Goal: Task Accomplishment & Management: Manage account settings

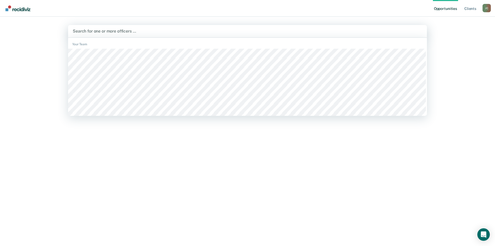
click at [112, 32] on div at bounding box center [248, 31] width 350 height 6
type input "j"
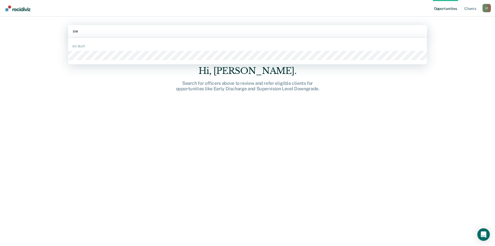
type input "swa"
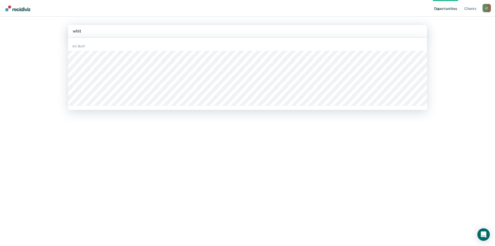
type input "whitn"
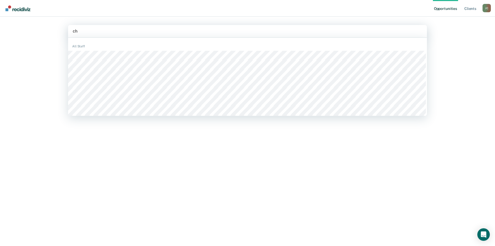
type input "c"
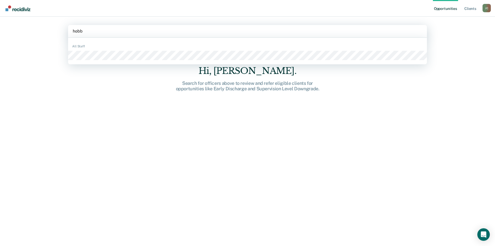
type input "[PERSON_NAME]"
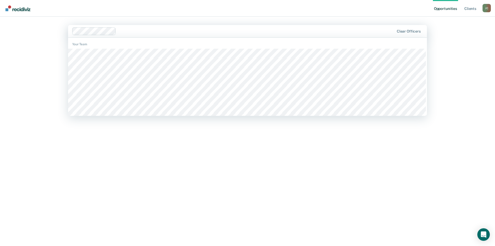
click at [316, 30] on div at bounding box center [256, 31] width 276 height 6
type input "ty"
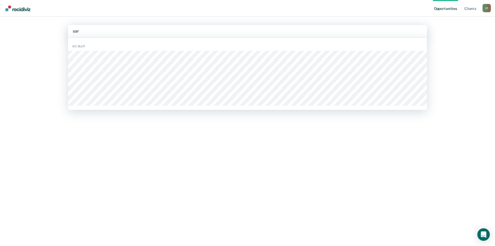
type input "[PERSON_NAME]"
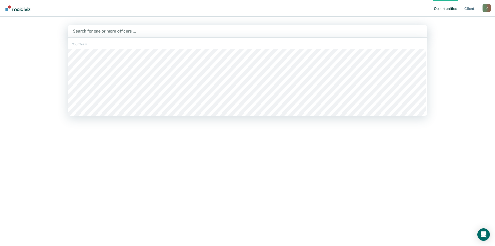
click at [98, 30] on div at bounding box center [248, 31] width 350 height 6
type input "des"
type input "jef"
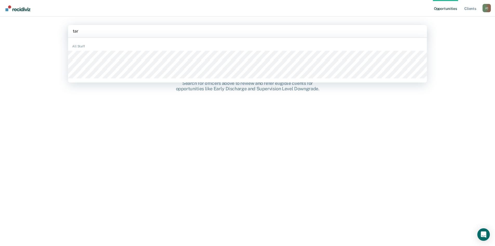
type input "[PERSON_NAME]"
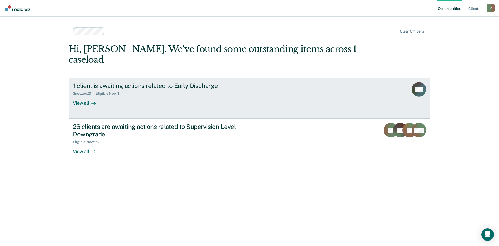
click at [189, 82] on div "1 client is awaiting actions related to Early Discharge" at bounding box center [164, 86] width 183 height 8
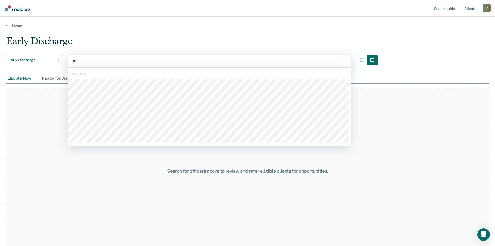
type input "ash"
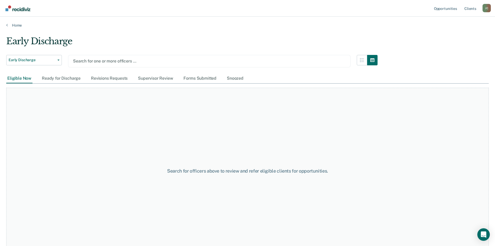
click at [105, 59] on div at bounding box center [209, 61] width 273 height 6
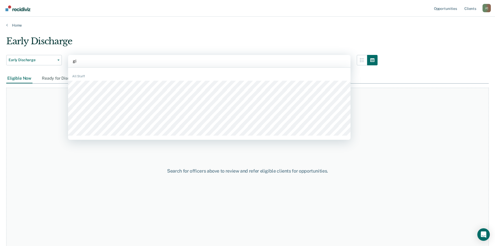
type input "gil"
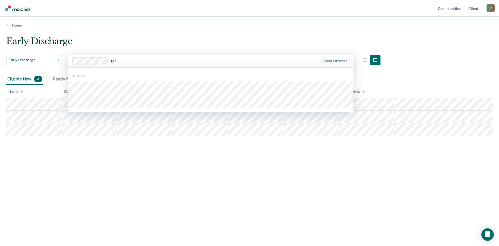
type input "[PERSON_NAME]"
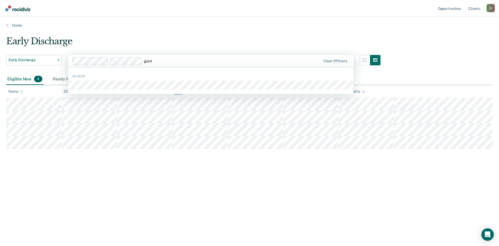
type input "[PERSON_NAME]"
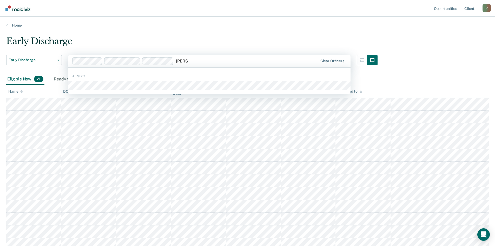
type input "[PERSON_NAME]"
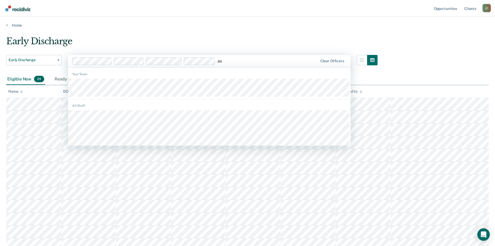
type input "ash"
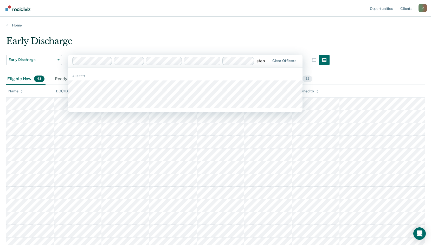
type input "steph"
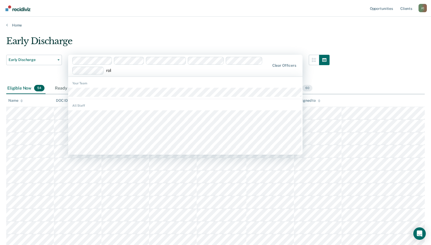
type input "[PERSON_NAME]"
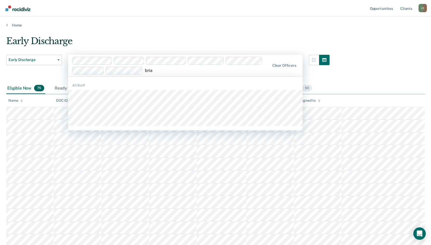
type input "[PERSON_NAME]"
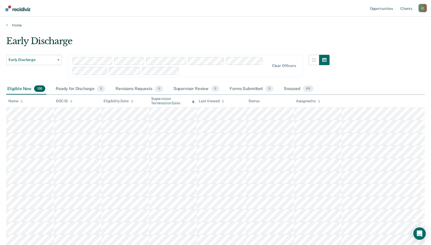
click at [189, 72] on div at bounding box center [225, 71] width 88 height 6
type input "[PERSON_NAME]"
click at [192, 90] on div "Supervisor Review 1" at bounding box center [196, 88] width 48 height 11
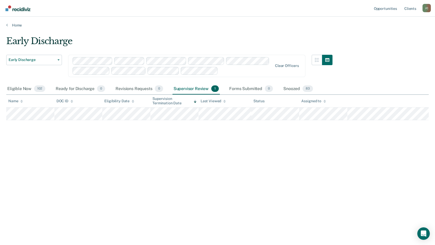
click at [239, 70] on div at bounding box center [246, 71] width 52 height 6
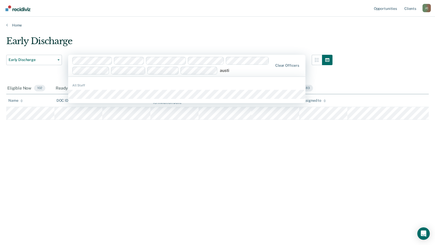
type input "austin"
type input "[PERSON_NAME]"
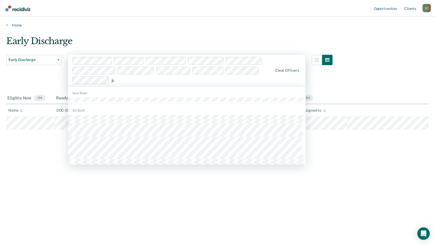
type input "jam"
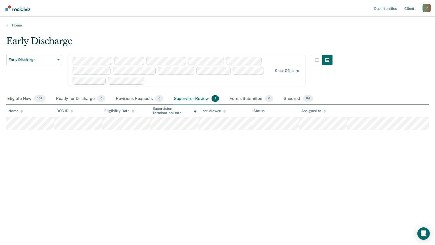
drag, startPoint x: 25, startPoint y: 99, endPoint x: 52, endPoint y: 95, distance: 26.8
click at [25, 99] on div "Eligible Now 104" at bounding box center [26, 98] width 40 height 11
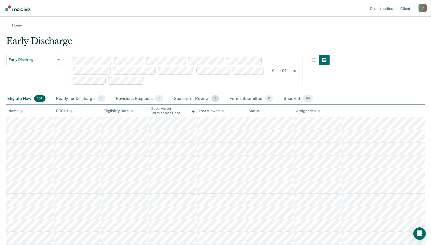
click at [195, 96] on div "Supervisor Review 1" at bounding box center [197, 98] width 48 height 11
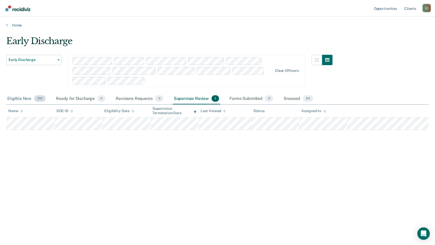
click at [27, 101] on div "Eligible Now 104" at bounding box center [26, 98] width 40 height 11
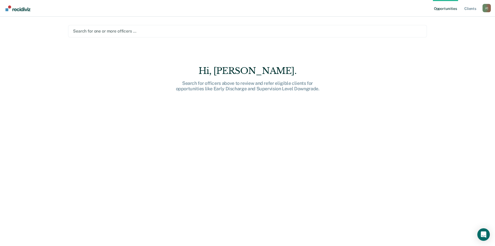
click at [198, 32] on div at bounding box center [247, 31] width 349 height 6
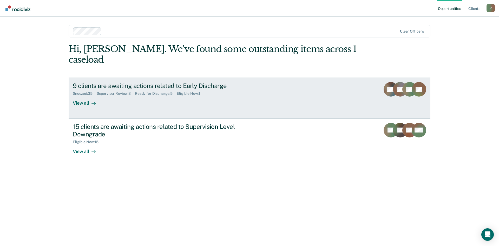
click at [210, 82] on div "9 clients are awaiting actions related to Early Discharge" at bounding box center [164, 86] width 183 height 8
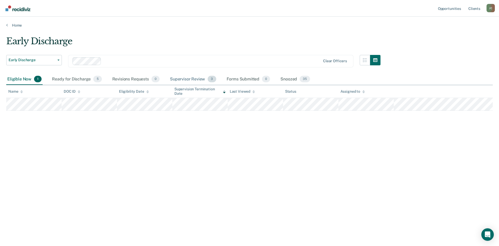
click at [192, 77] on div "Supervisor Review 3" at bounding box center [193, 79] width 48 height 11
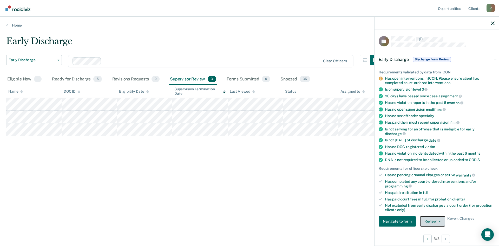
click at [438, 219] on button "Review" at bounding box center [432, 221] width 25 height 10
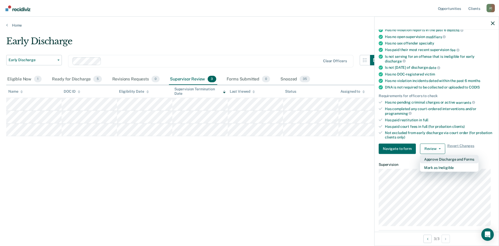
scroll to position [78, 0]
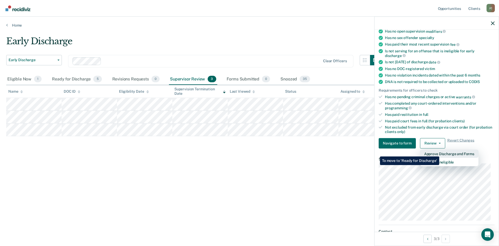
click at [439, 152] on button "Approve Discharge and Forms" at bounding box center [449, 153] width 59 height 8
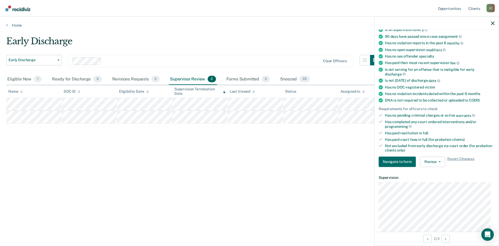
scroll to position [104, 0]
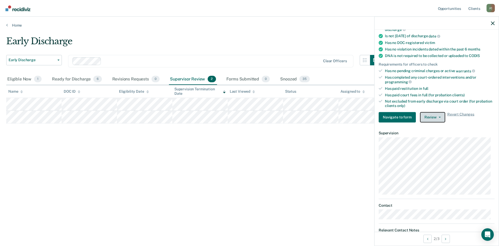
click at [427, 116] on button "Review" at bounding box center [432, 117] width 25 height 10
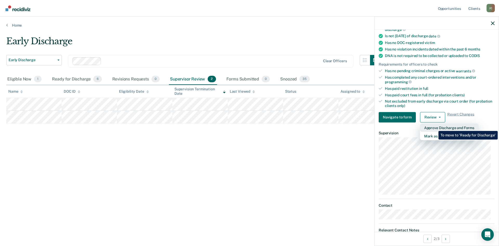
click at [435, 127] on button "Approve Discharge and Forms" at bounding box center [449, 127] width 59 height 8
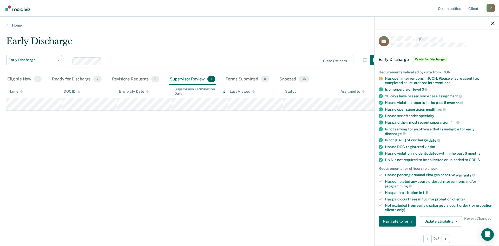
scroll to position [26, 0]
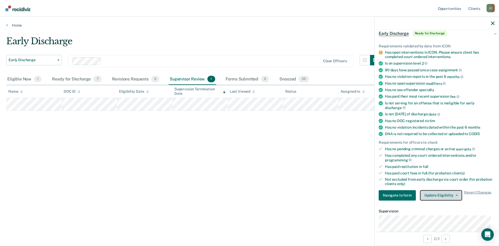
click at [446, 196] on button "Update Eligibility" at bounding box center [441, 195] width 42 height 10
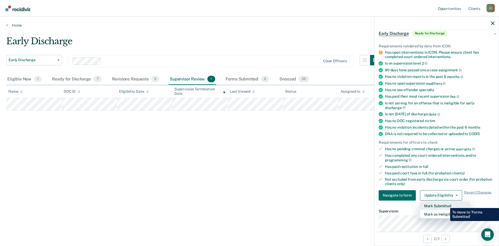
click at [446, 204] on button "Mark Submitted" at bounding box center [445, 205] width 50 height 8
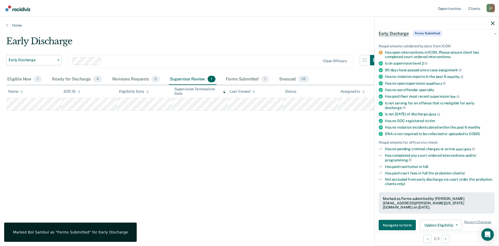
click at [185, 76] on div "Supervisor Review 1" at bounding box center [193, 79] width 48 height 11
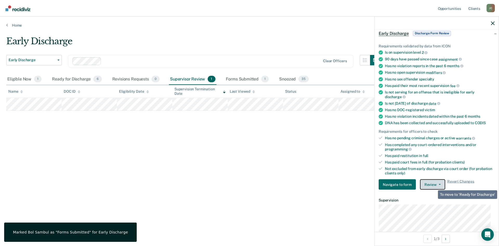
click at [428, 184] on button "Review" at bounding box center [432, 184] width 25 height 10
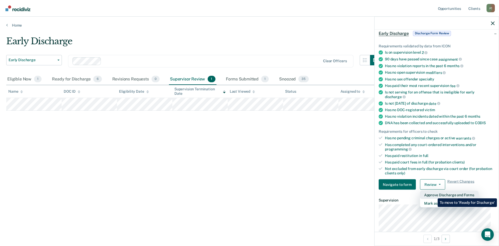
click at [434, 194] on button "Approve Discharge and Forms" at bounding box center [449, 195] width 59 height 8
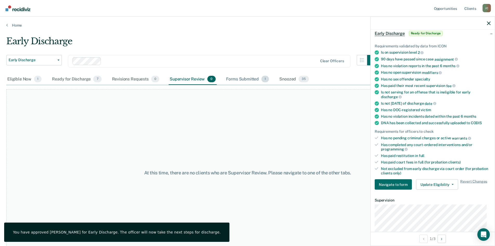
click at [238, 79] on div "Forms Submitted 1" at bounding box center [247, 79] width 45 height 11
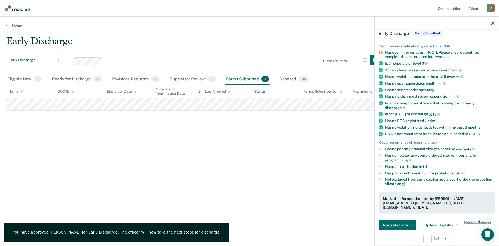
click at [483, 220] on span "Revert Changes" at bounding box center [477, 225] width 27 height 10
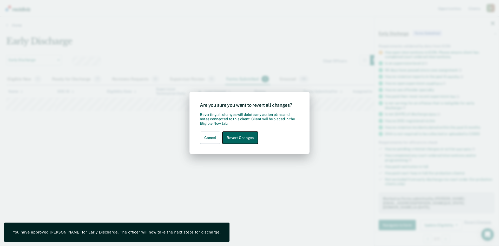
click at [239, 141] on button "Revert Changes" at bounding box center [240, 138] width 35 height 12
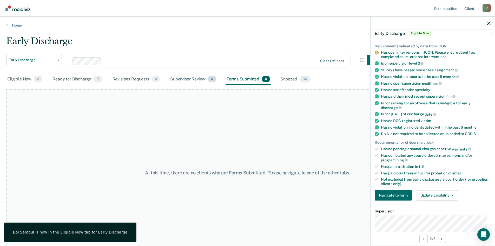
click at [174, 79] on div "Supervisor Review 0" at bounding box center [193, 79] width 48 height 11
click at [68, 80] on div "Ready for Discharge 7" at bounding box center [76, 79] width 51 height 11
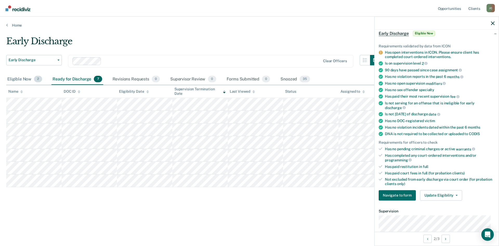
click at [28, 80] on div "Eligible Now 2" at bounding box center [24, 79] width 37 height 11
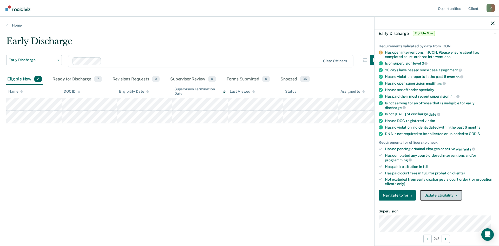
click at [445, 196] on button "Update Eligibility" at bounding box center [441, 195] width 42 height 10
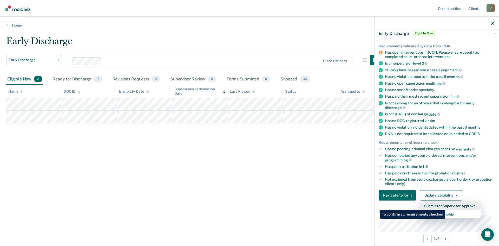
click at [446, 206] on button "Submit for Supervisor Approval" at bounding box center [450, 205] width 61 height 8
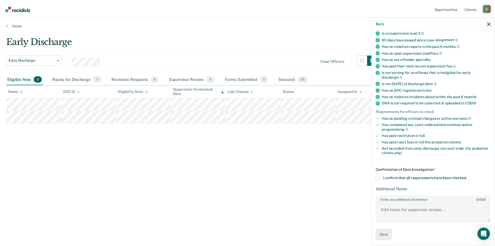
scroll to position [59, 0]
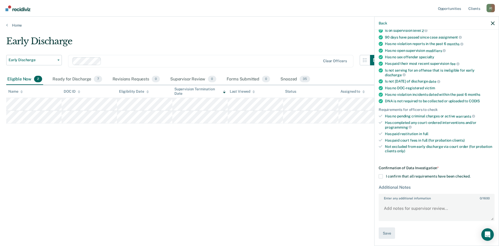
click at [381, 175] on span at bounding box center [381, 176] width 4 height 4
click at [471, 174] on input "I confirm that all requirements have been checked." at bounding box center [471, 174] width 0 height 0
click at [388, 233] on button "Save" at bounding box center [387, 233] width 16 height 12
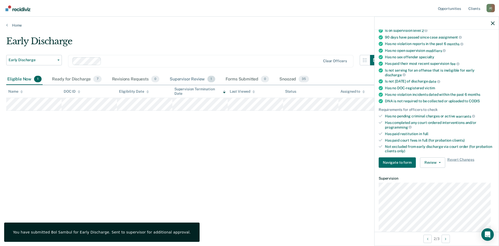
click at [186, 76] on div "Supervisor Review 1" at bounding box center [193, 79] width 48 height 11
click at [436, 159] on button "Review" at bounding box center [432, 162] width 25 height 10
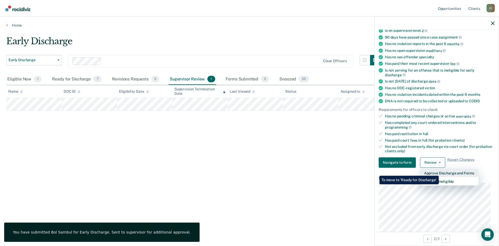
click at [439, 172] on button "Approve Discharge and Forms" at bounding box center [449, 172] width 59 height 8
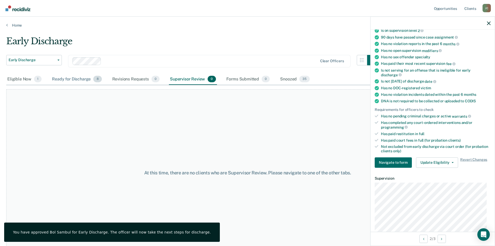
click at [76, 79] on div "Ready for Discharge 8" at bounding box center [77, 79] width 52 height 11
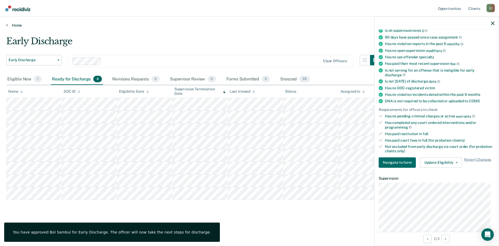
click at [287, 25] on link "Home" at bounding box center [249, 25] width 487 height 5
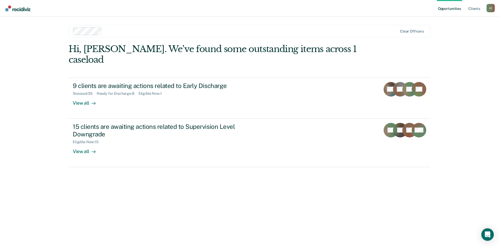
click at [446, 58] on div "Opportunities Client s Julie Cullen J C Profile How it works Log Out Clear offi…" at bounding box center [249, 123] width 499 height 246
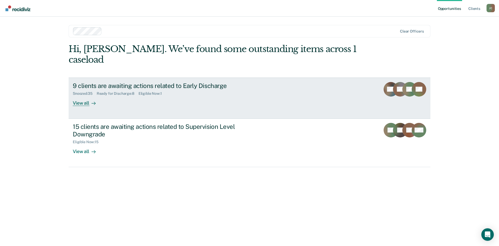
click at [185, 82] on div "9 clients are awaiting actions related to Early Discharge" at bounding box center [164, 86] width 183 height 8
